Goal: Information Seeking & Learning: Check status

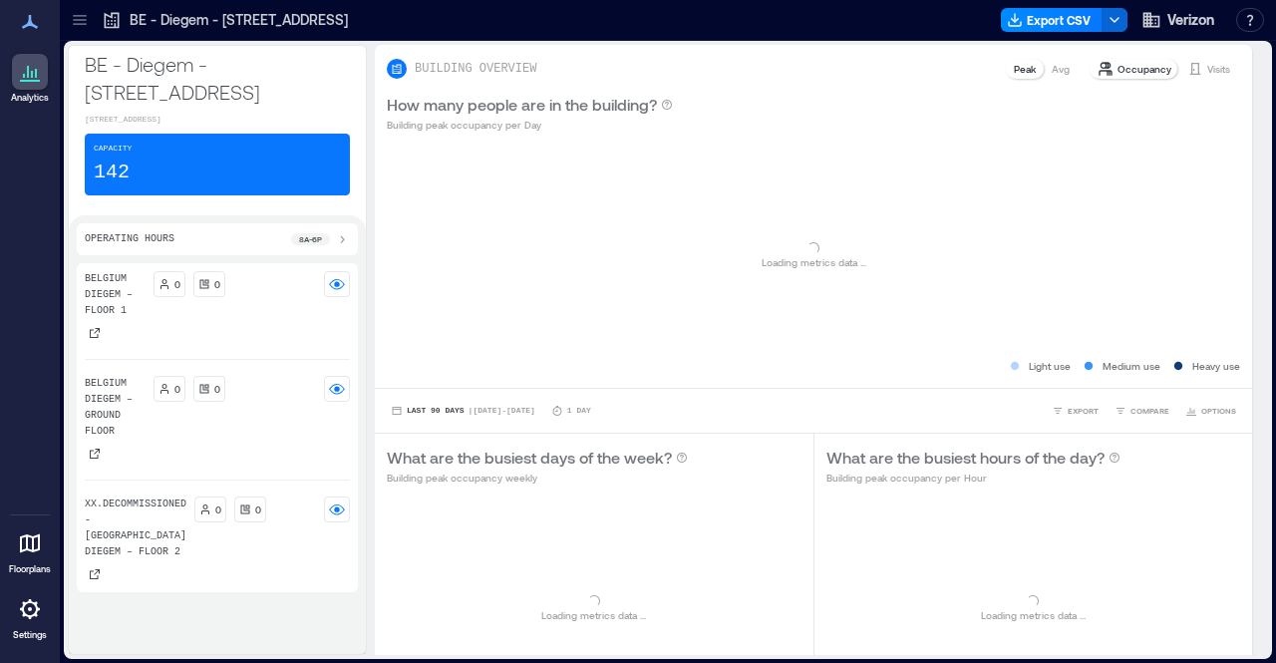
click at [81, 21] on icon at bounding box center [80, 20] width 20 height 20
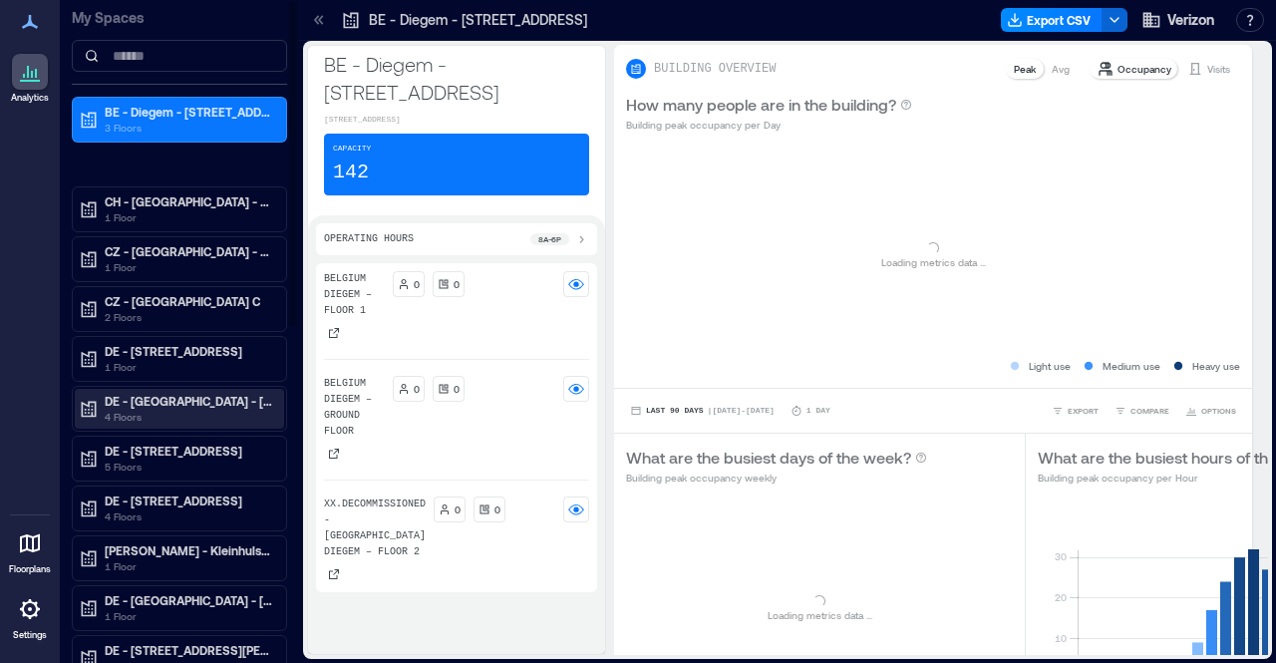
click at [150, 401] on p "DE - [GEOGRAPHIC_DATA] - [STREET_ADDRESS]" at bounding box center [188, 401] width 167 height 16
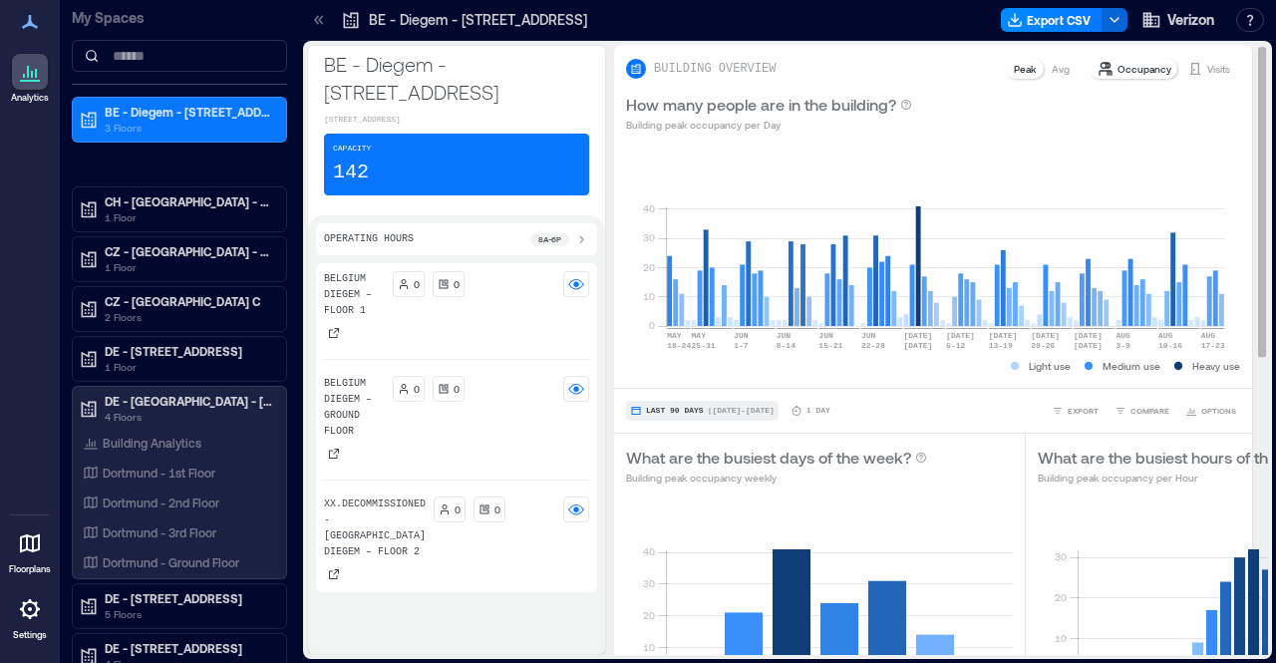
click at [708, 411] on span "| [DATE] - [DATE]" at bounding box center [741, 411] width 67 height 0
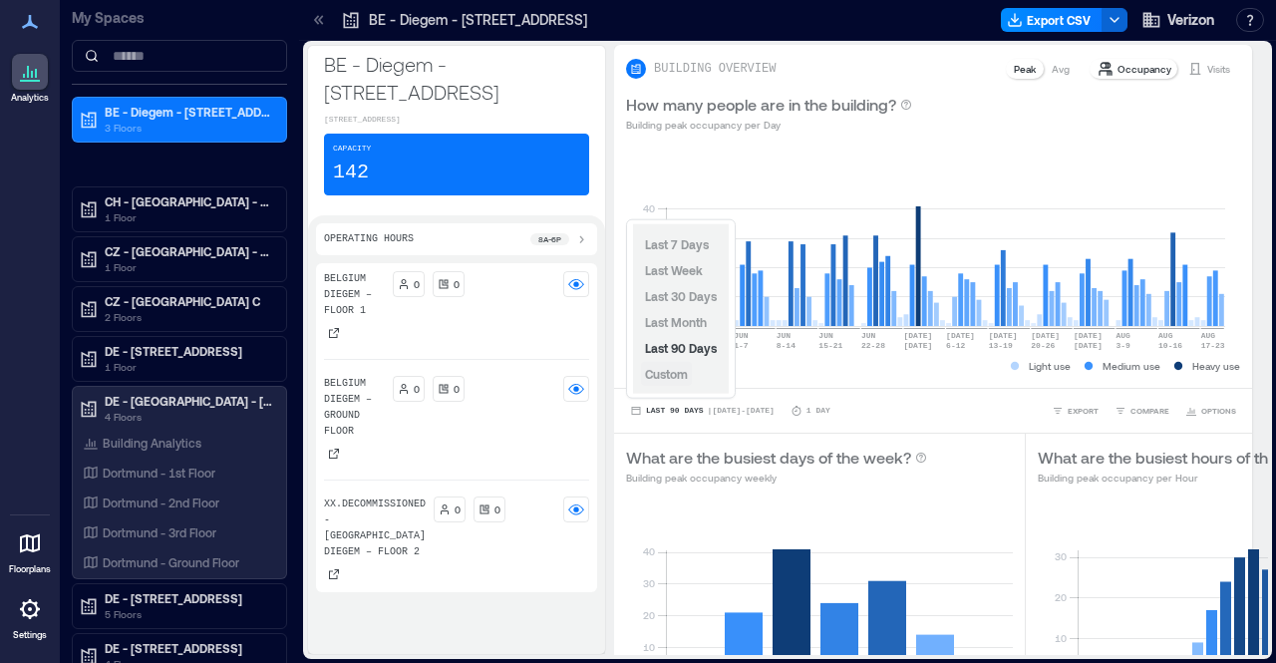
click at [686, 375] on span "Custom" at bounding box center [666, 374] width 43 height 14
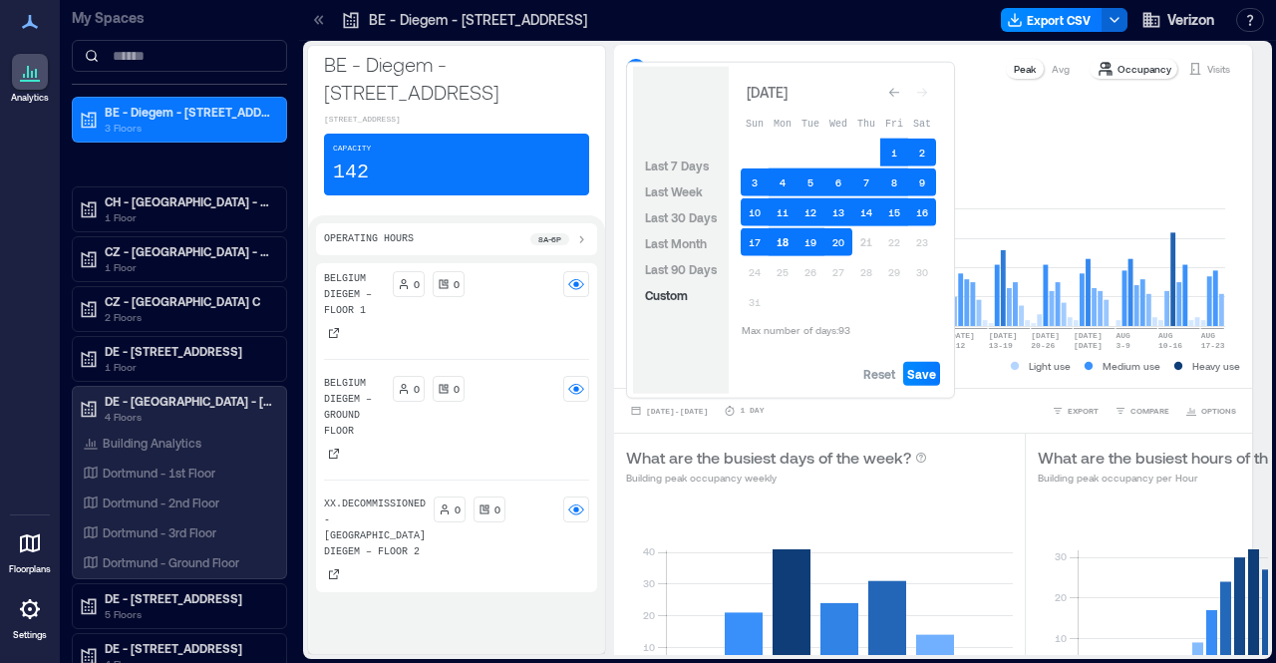
click at [786, 246] on button "18" at bounding box center [783, 242] width 28 height 28
click at [777, 238] on button "18" at bounding box center [783, 242] width 28 height 28
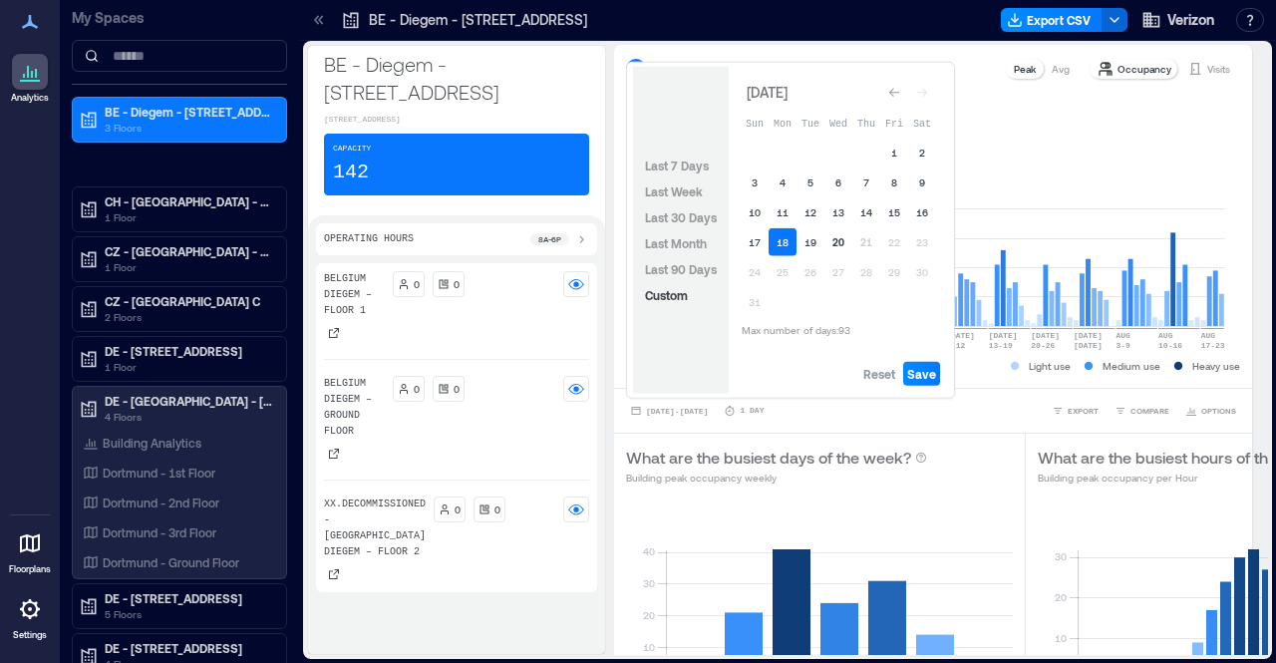
click at [840, 243] on button "20" at bounding box center [838, 242] width 28 height 28
click at [916, 374] on span "Save" at bounding box center [921, 374] width 29 height 16
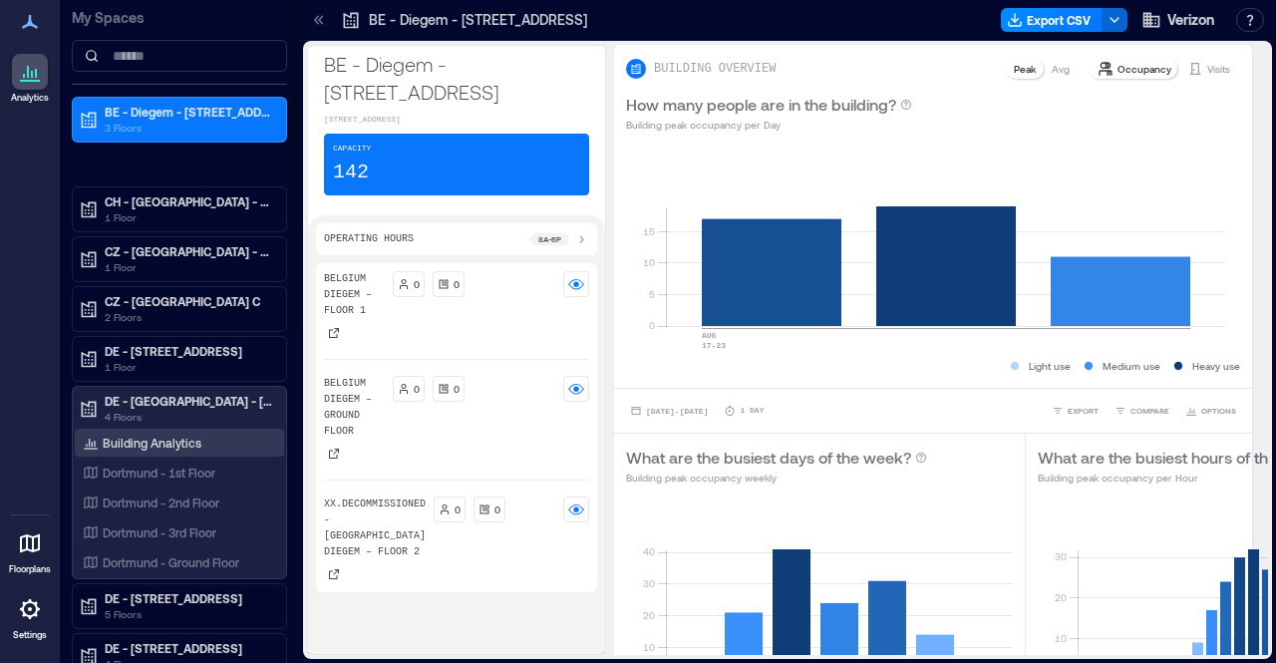
click at [132, 429] on div "Building Analytics" at bounding box center [179, 443] width 209 height 28
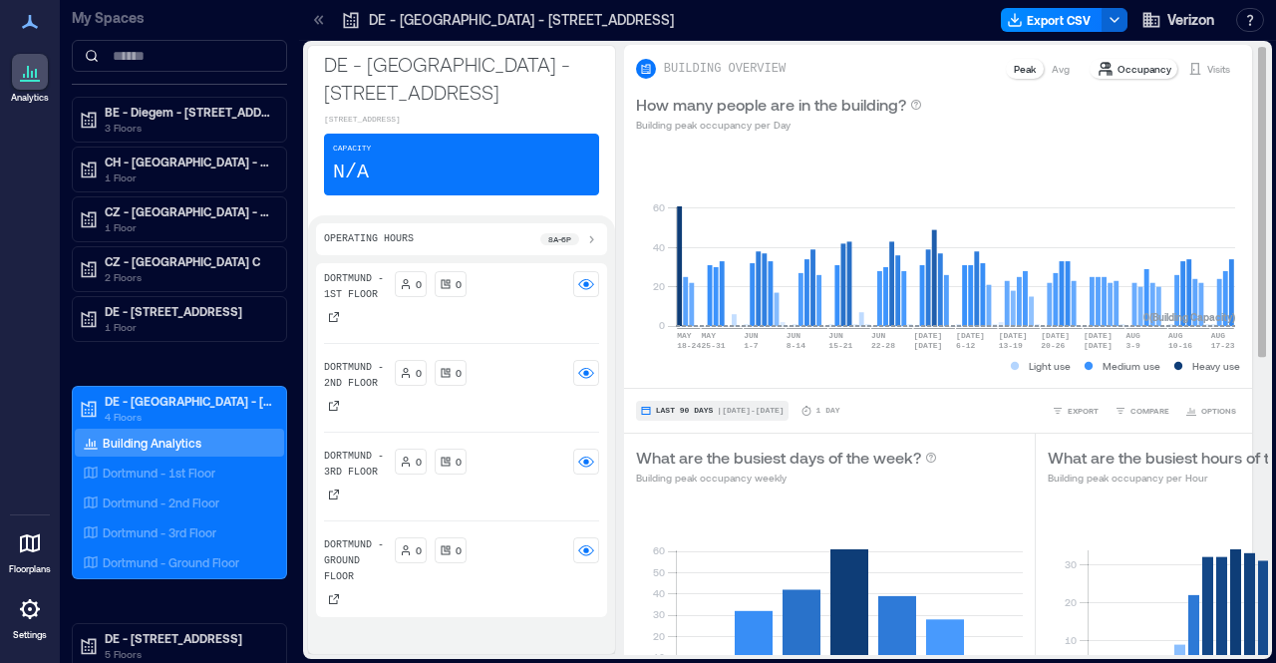
click at [736, 411] on span "| [DATE] - [DATE]" at bounding box center [750, 411] width 67 height 0
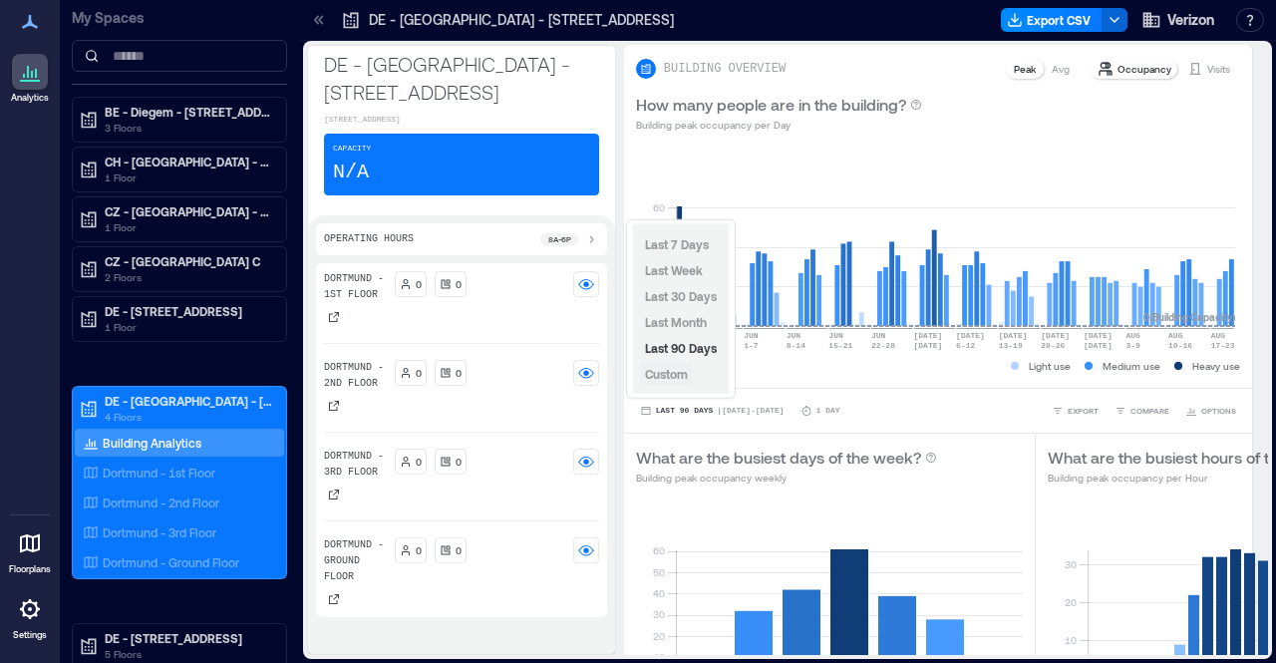
click at [683, 376] on span "Custom" at bounding box center [666, 374] width 43 height 14
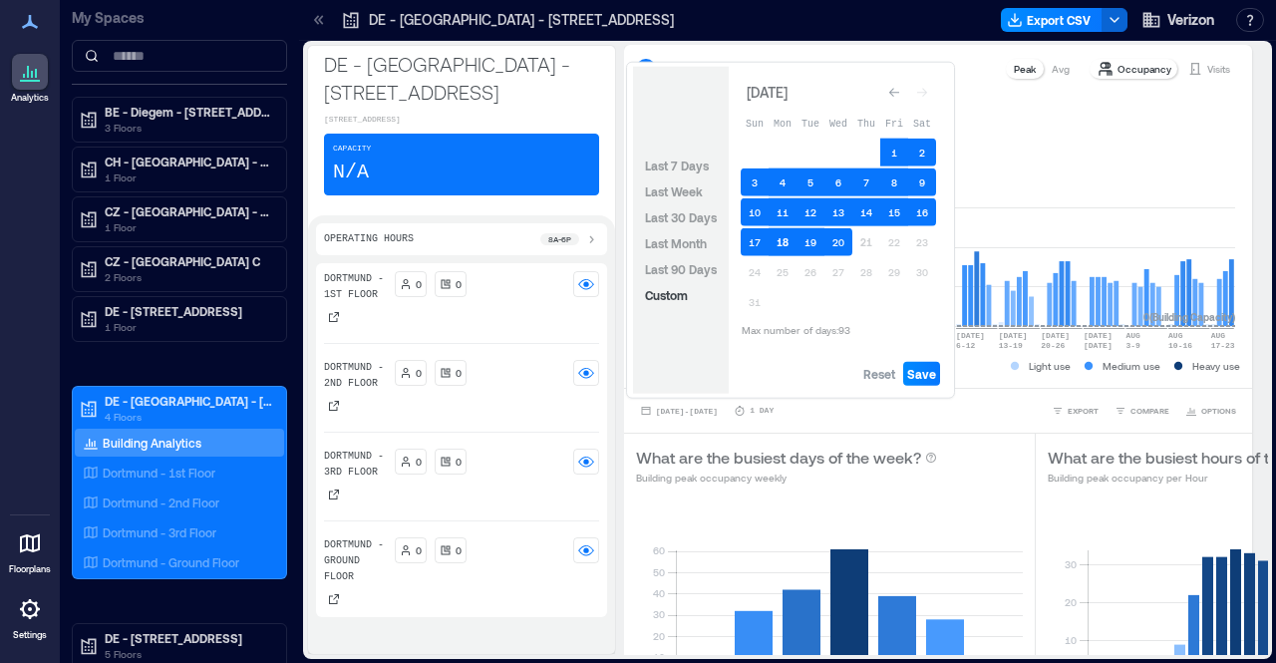
click at [785, 240] on button "18" at bounding box center [783, 242] width 28 height 28
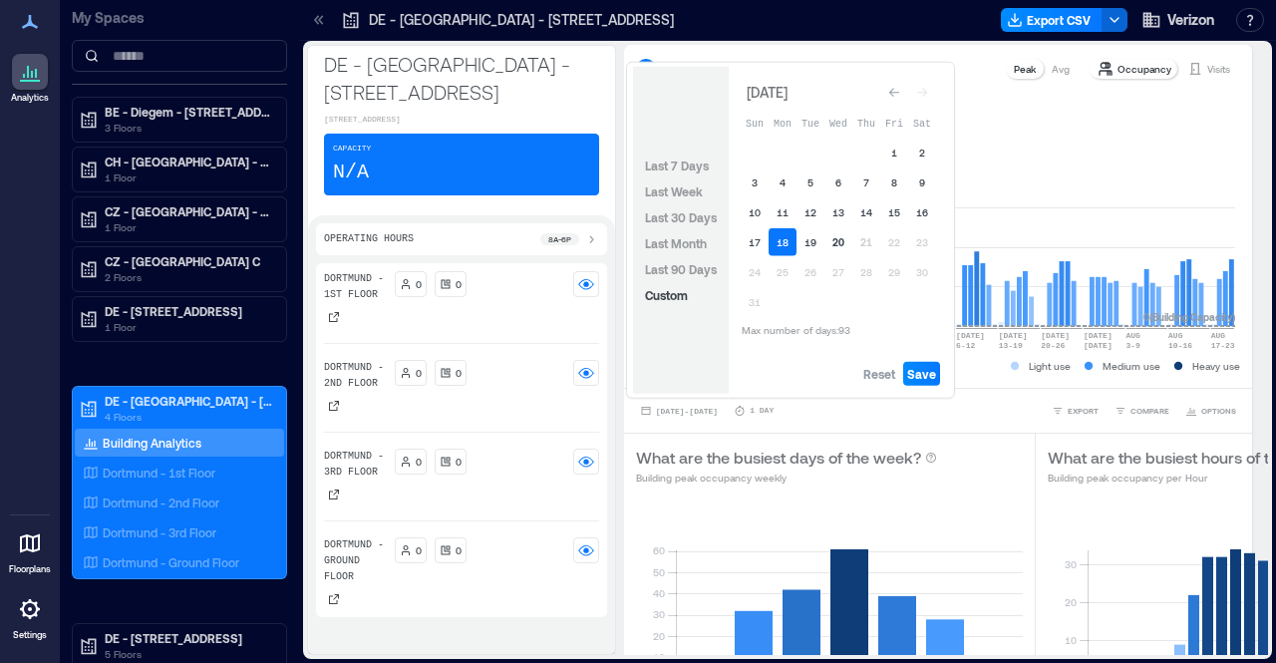
click at [842, 240] on button "20" at bounding box center [838, 242] width 28 height 28
click at [934, 371] on span "Save" at bounding box center [921, 374] width 29 height 16
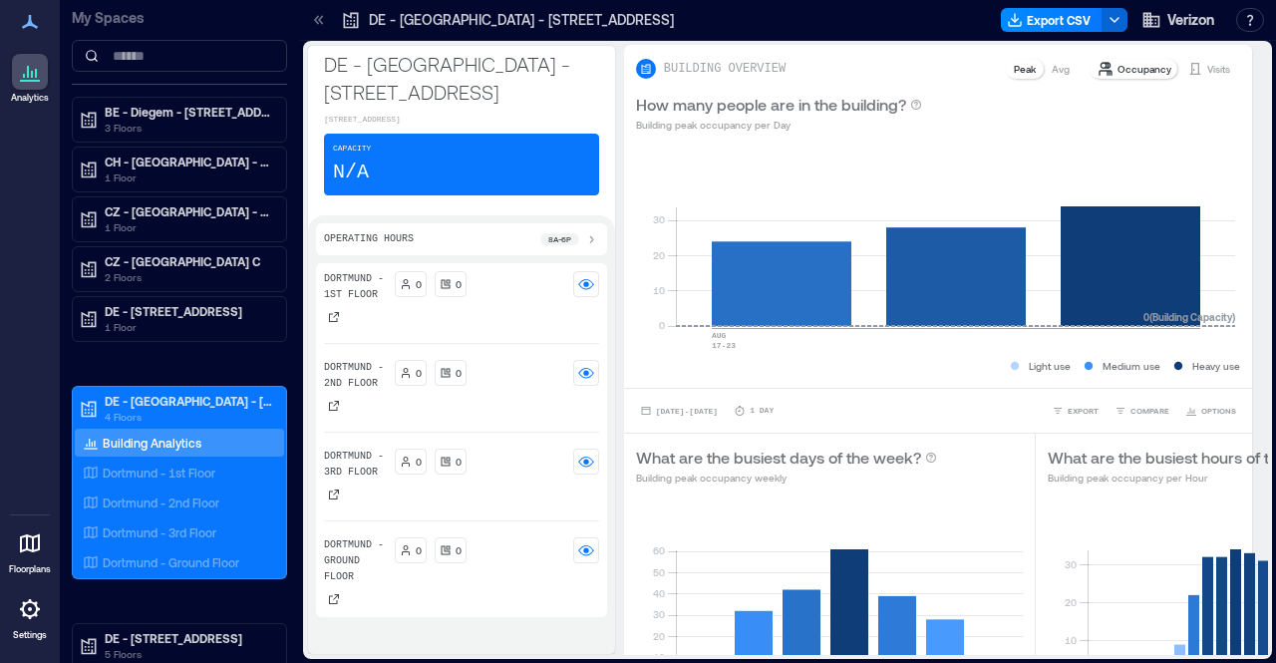
click at [411, 627] on div "Dortmund - 1st Floor 0 0 Dortmund - 2nd Floor 0 0 [GEOGRAPHIC_DATA] - 3rd Floor…" at bounding box center [461, 454] width 291 height 383
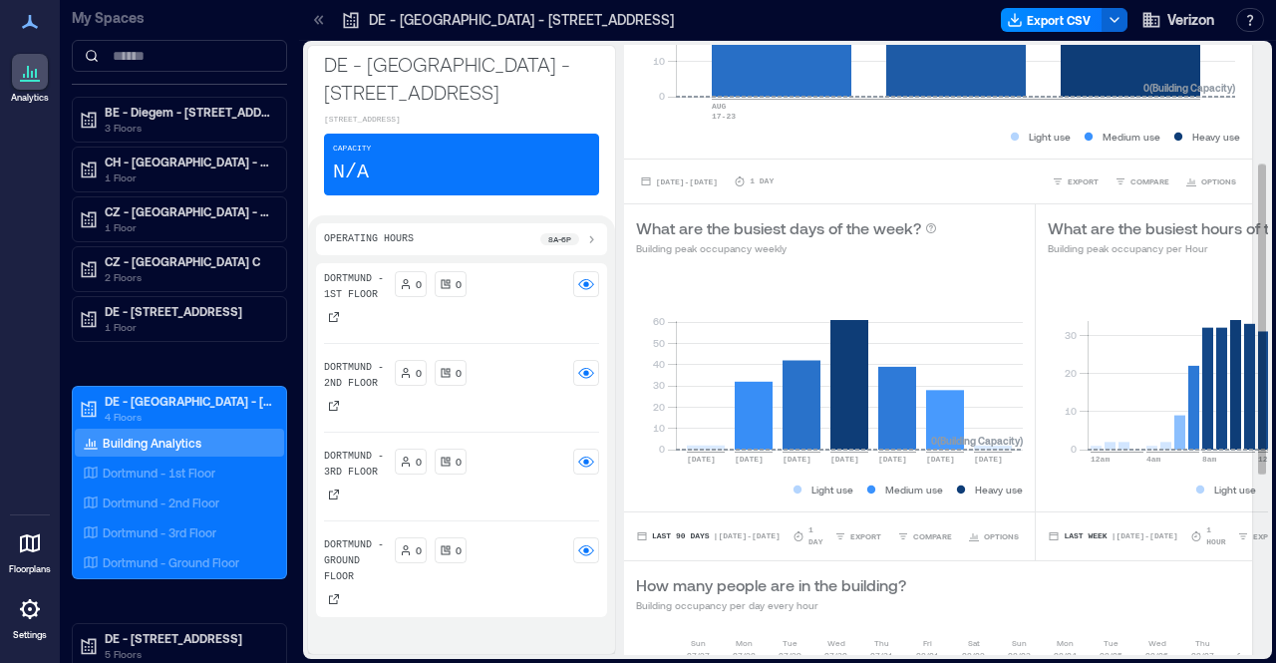
scroll to position [299, 0]
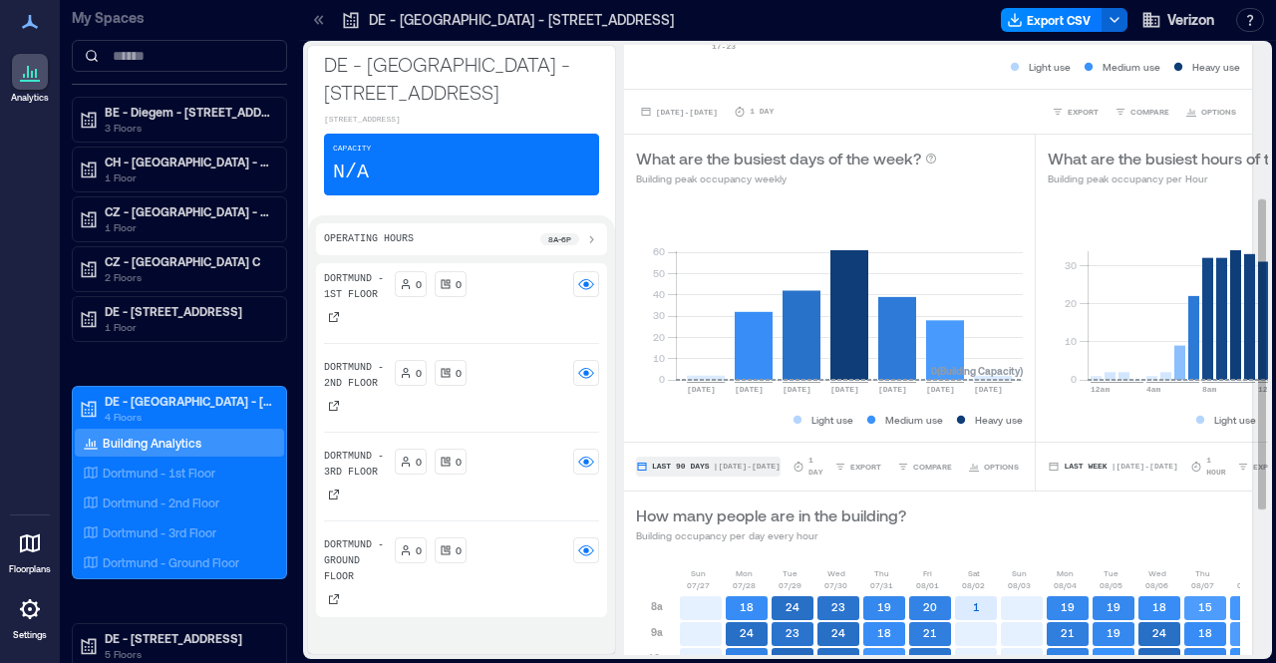
click at [748, 467] on span "| [DATE] - [DATE]" at bounding box center [747, 467] width 67 height 0
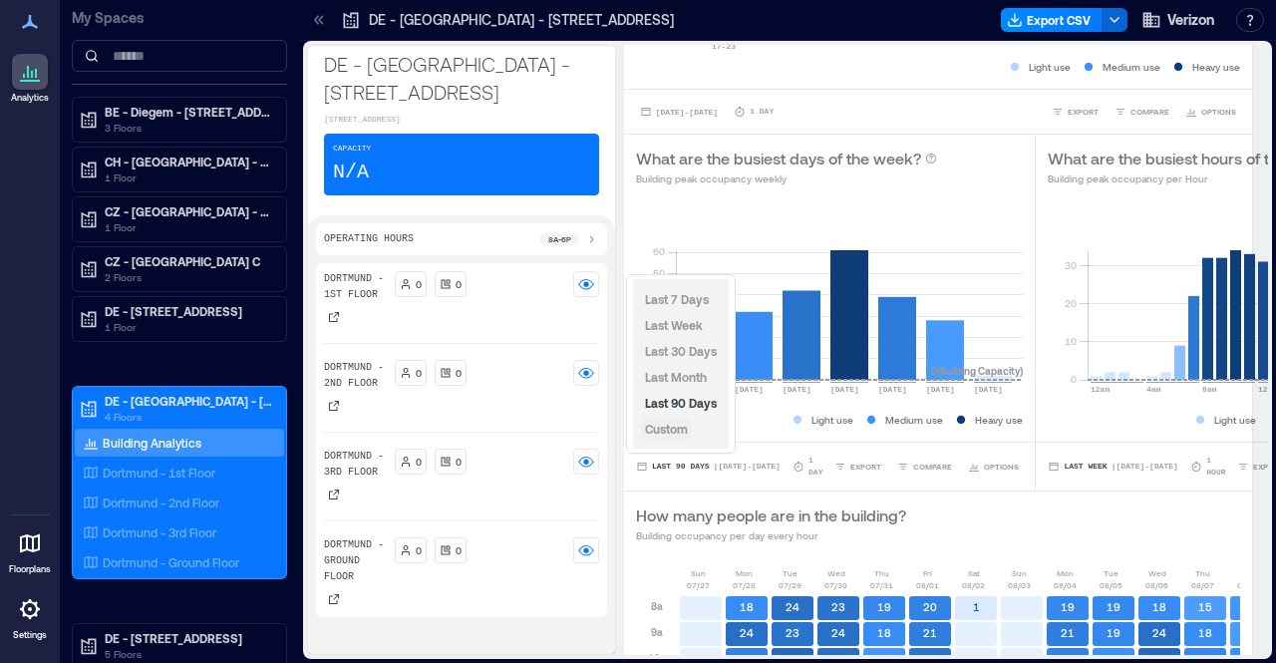
click at [681, 434] on span "Custom" at bounding box center [666, 429] width 43 height 14
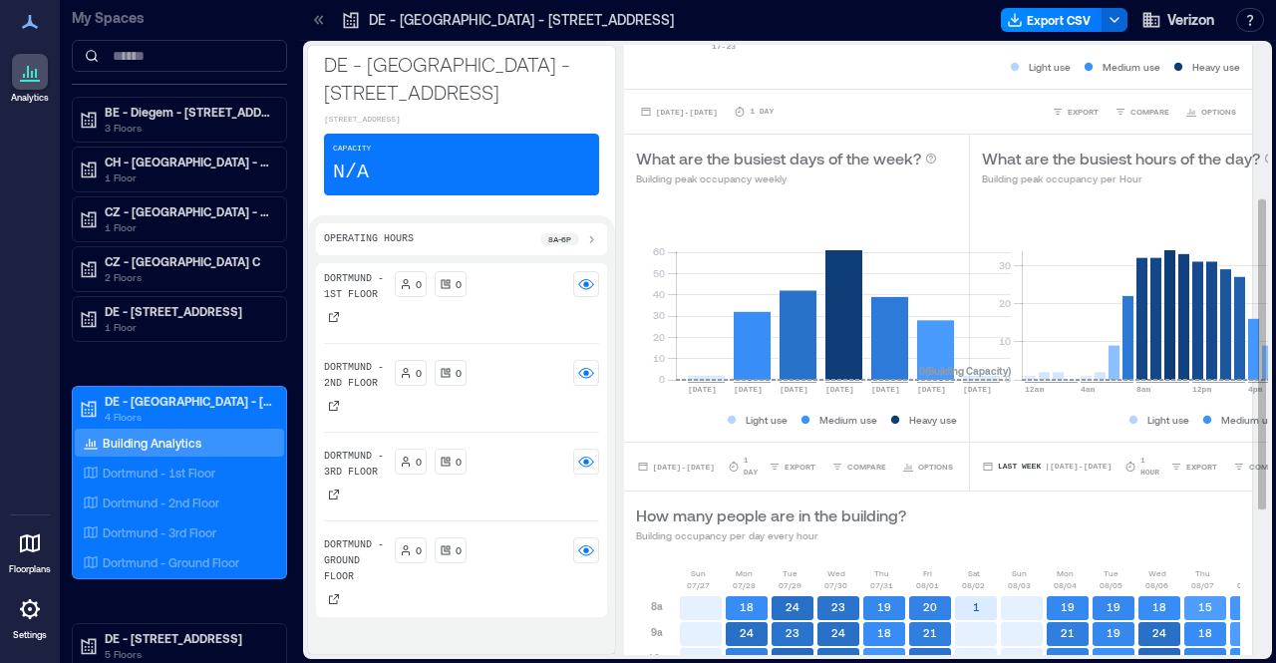
click at [1085, 486] on div "Last Week | [DATE] - [DATE] 1 Hour EXPORT COMPARE OPTIONS" at bounding box center [1171, 466] width 402 height 49
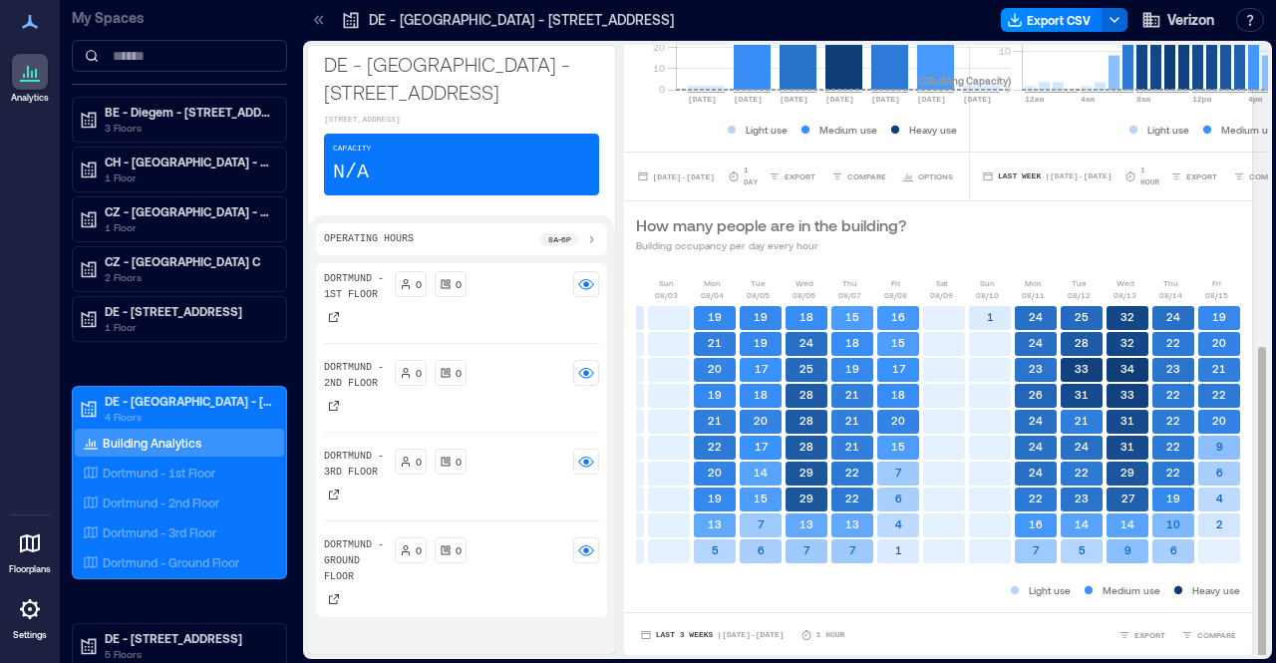
scroll to position [0, 406]
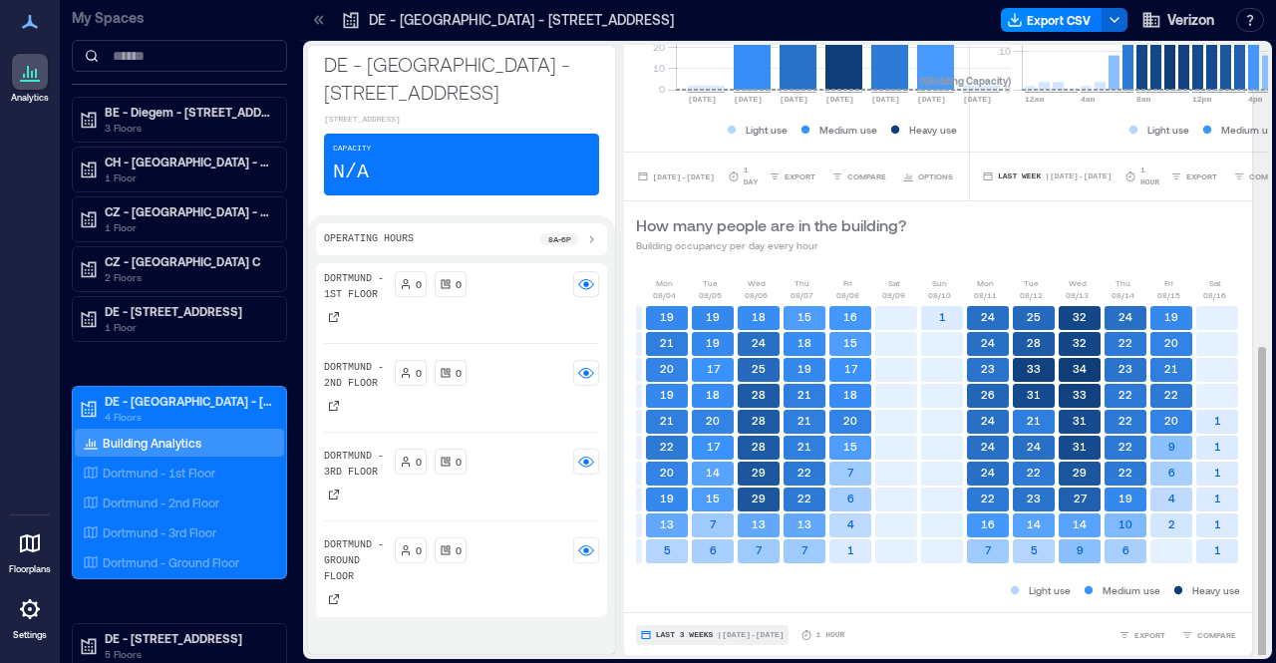
click at [758, 635] on span "| [DATE] - [DATE]" at bounding box center [750, 635] width 67 height 0
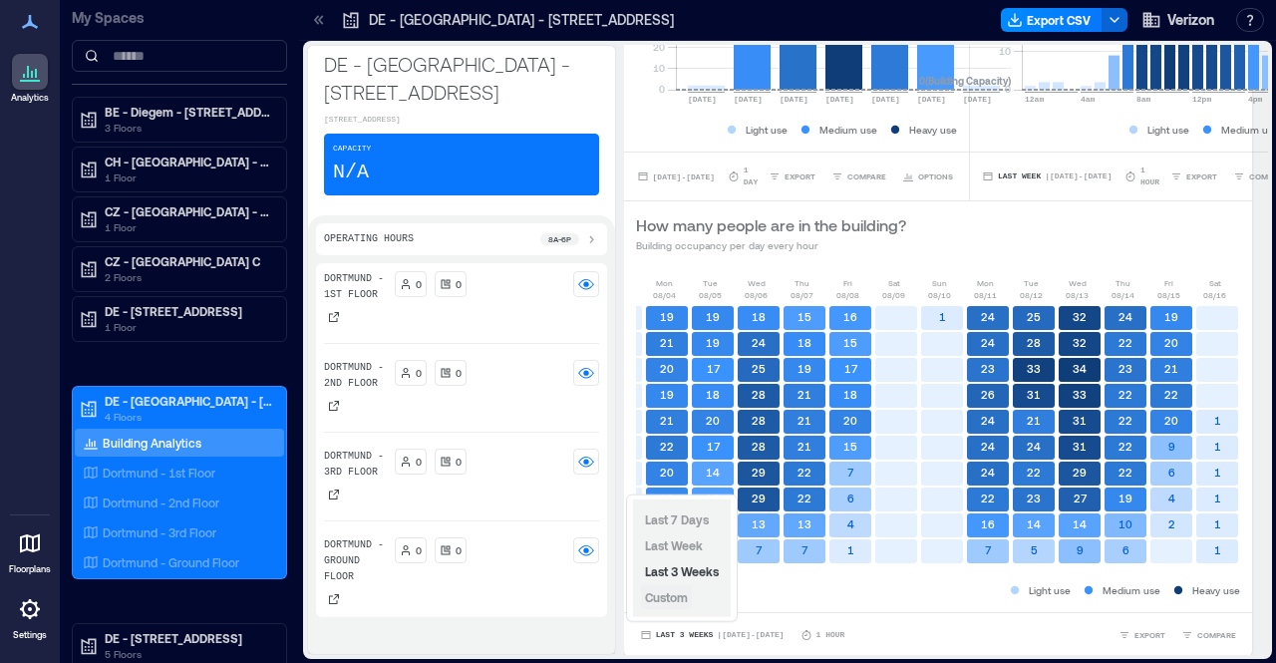
click at [676, 596] on span "Custom" at bounding box center [666, 597] width 43 height 14
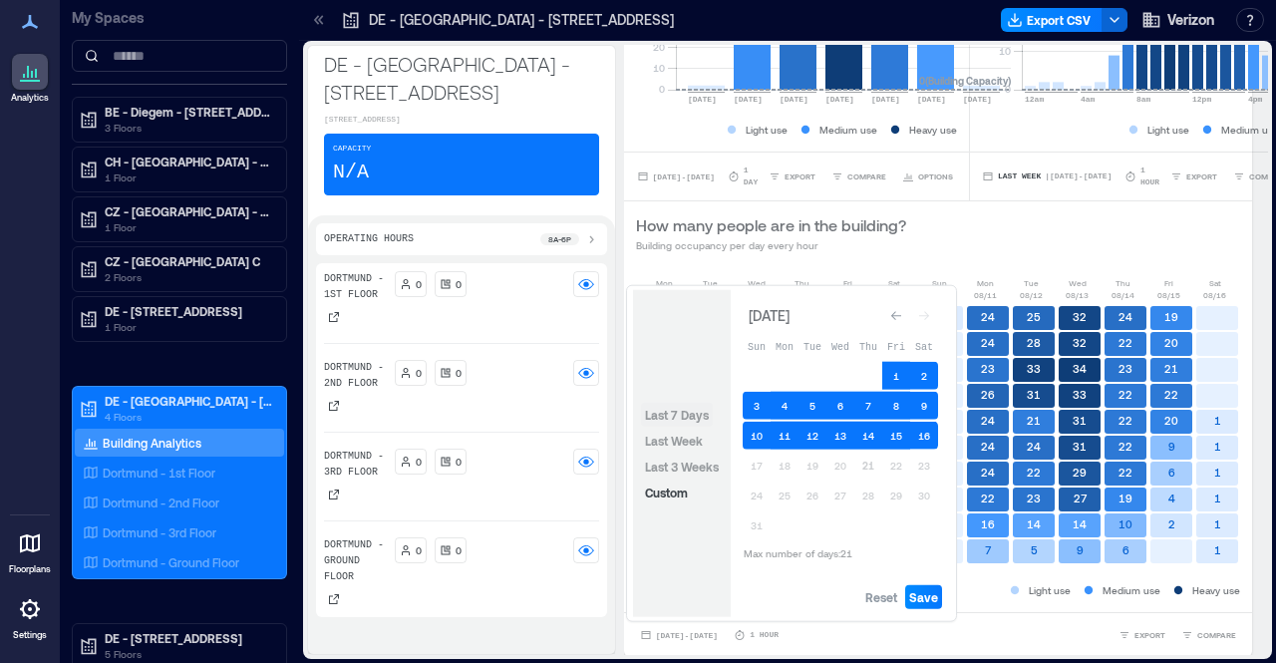
click at [686, 417] on span "Last 7 Days" at bounding box center [677, 415] width 64 height 14
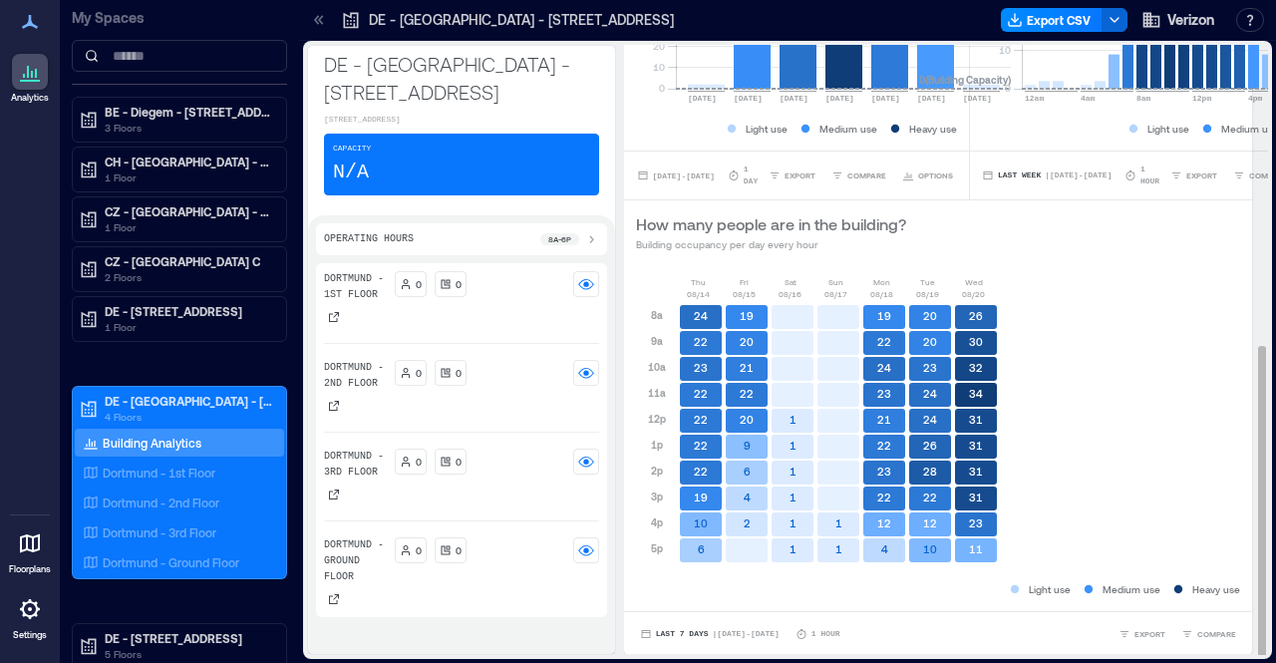
scroll to position [2, 0]
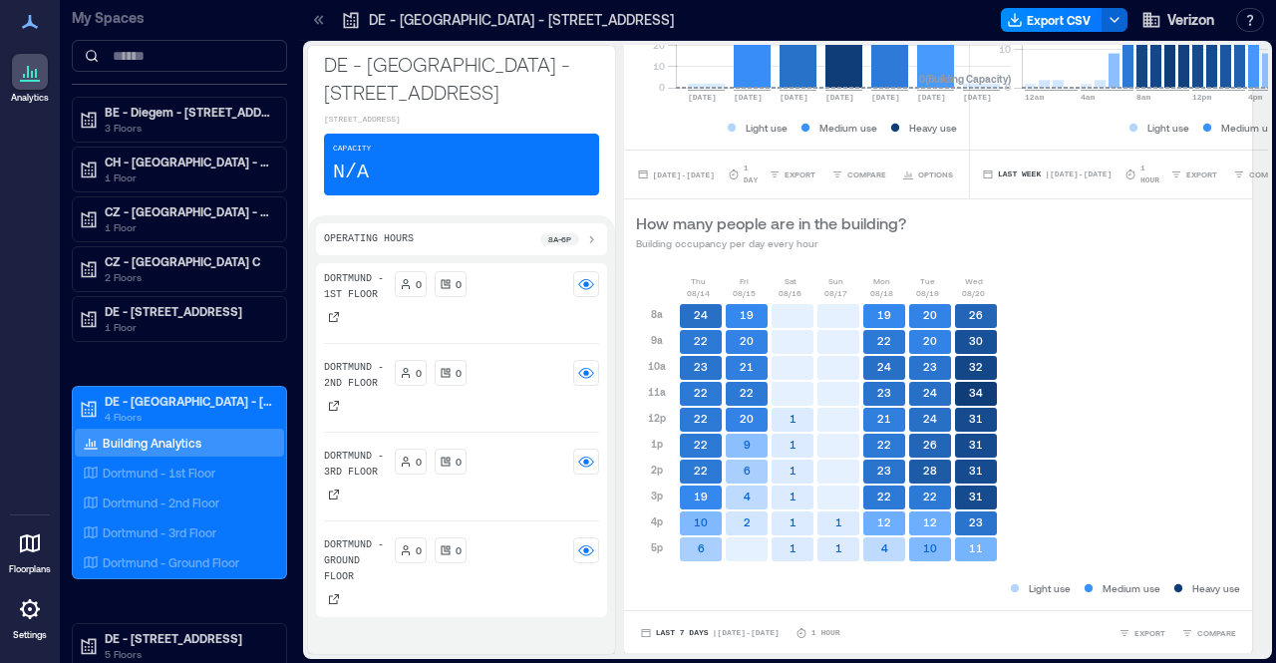
click at [32, 71] on icon at bounding box center [32, 74] width 2 height 7
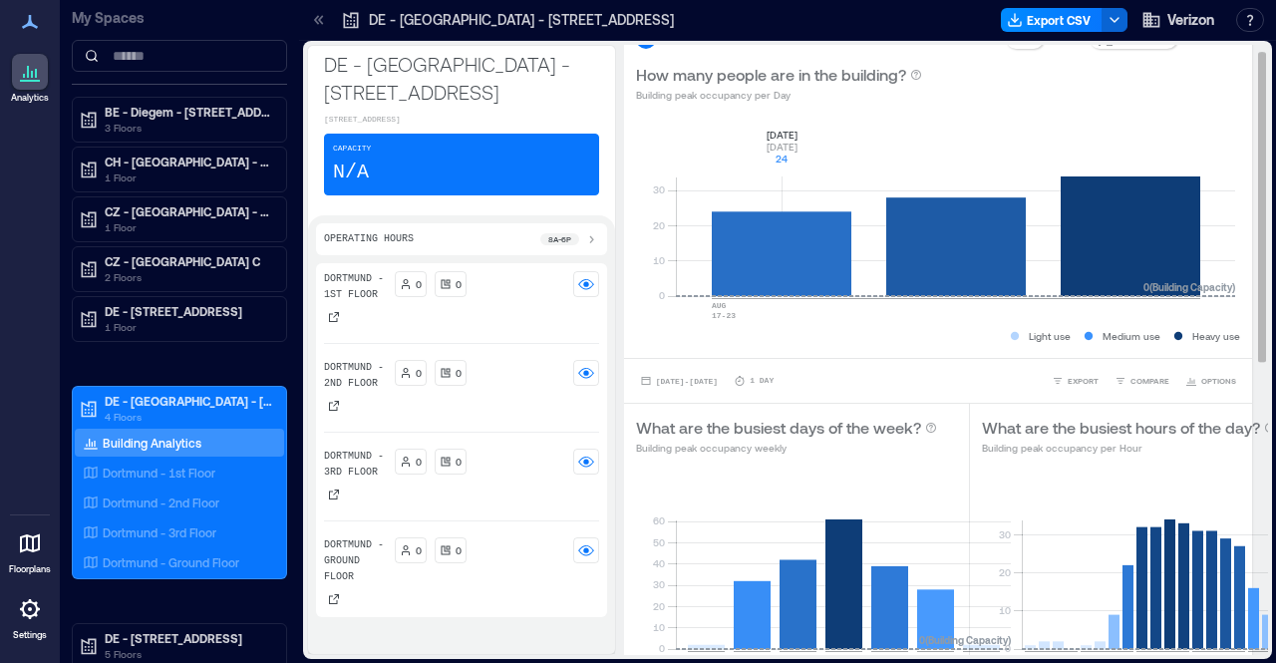
scroll to position [0, 0]
